Goal: Information Seeking & Learning: Learn about a topic

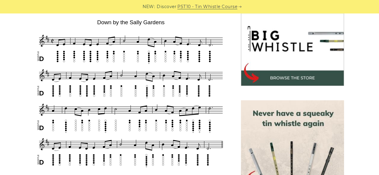
scroll to position [180, 0]
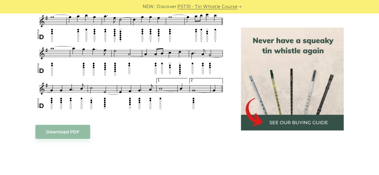
scroll to position [240, 0]
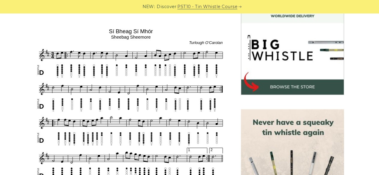
scroll to position [210, 0]
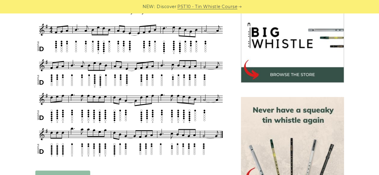
scroll to position [180, 0]
